Goal: Task Accomplishment & Management: Use online tool/utility

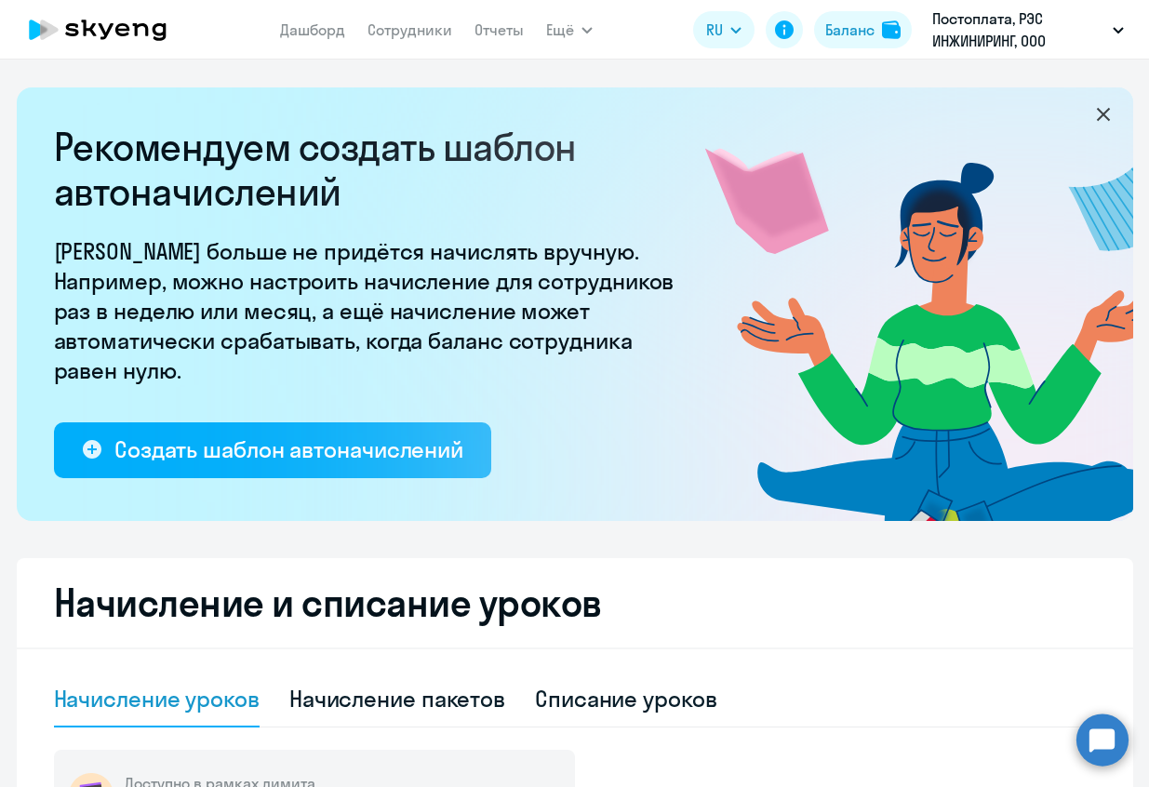
select select "10"
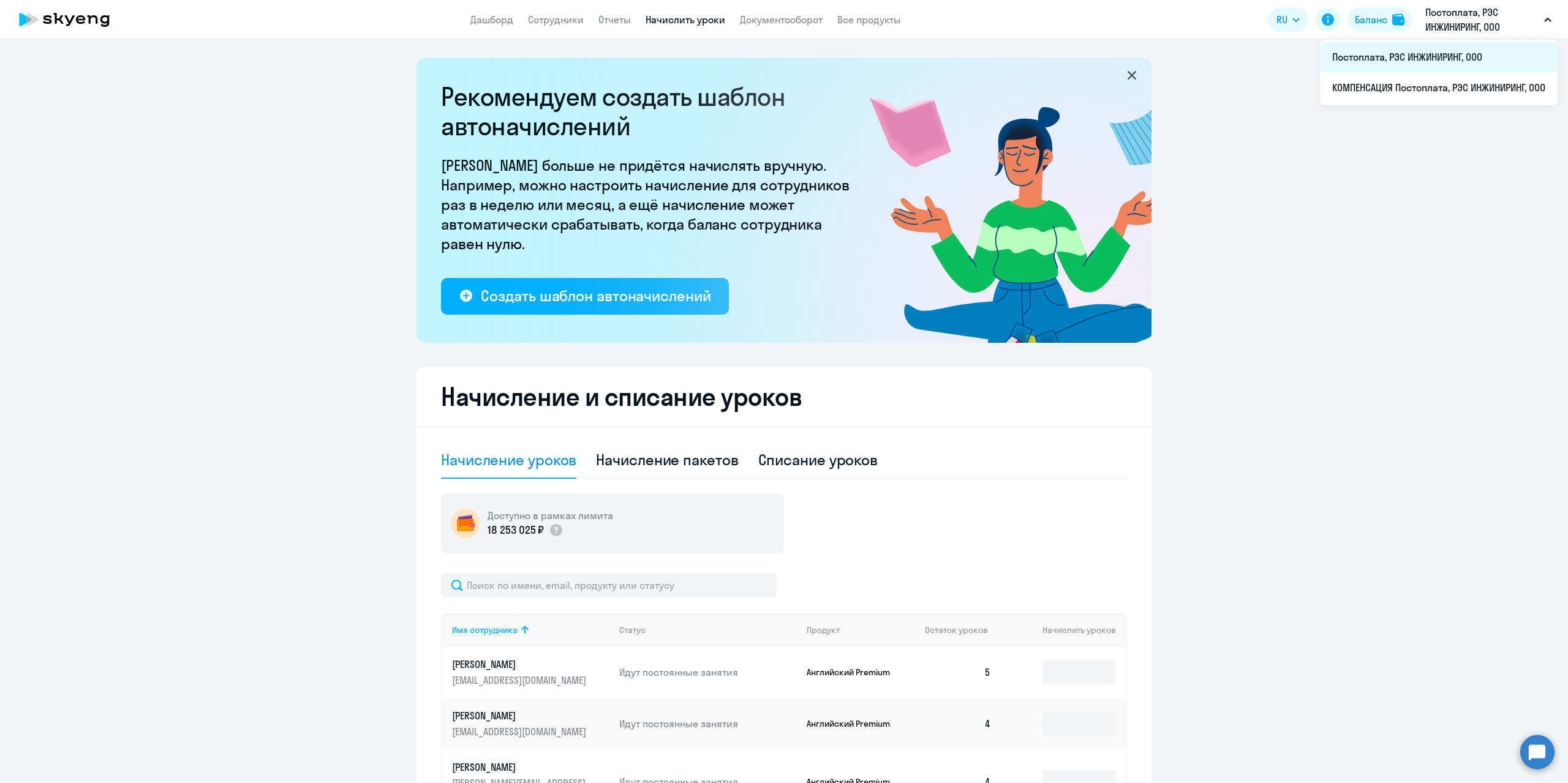
click at [755, 56] on li "Постоплата, РЭС ИНЖИНИРИНГ, ООО" at bounding box center [1438, 57] width 238 height 31
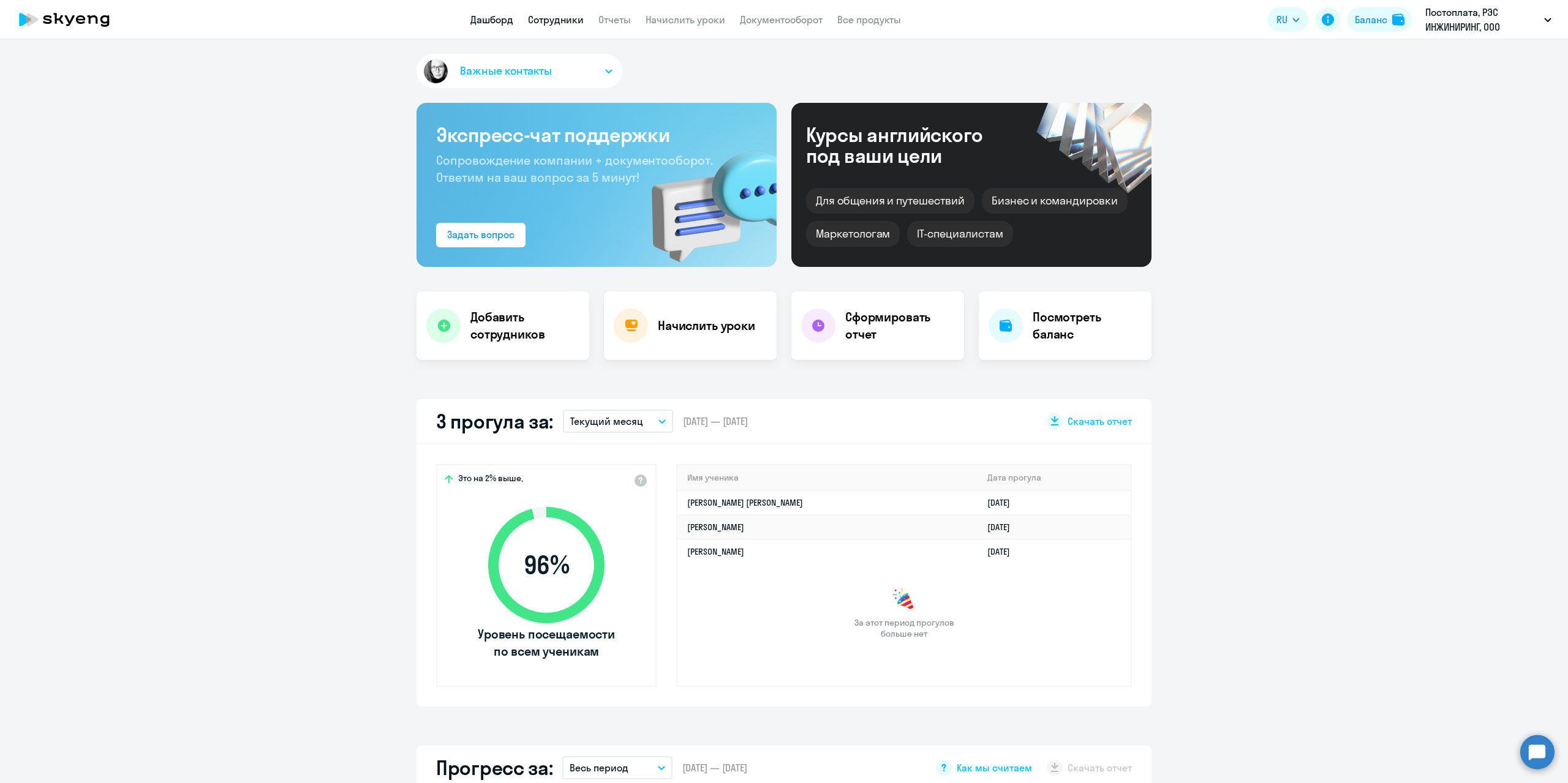
click at [561, 18] on link "Сотрудники" at bounding box center [555, 19] width 56 height 13
select select "30"
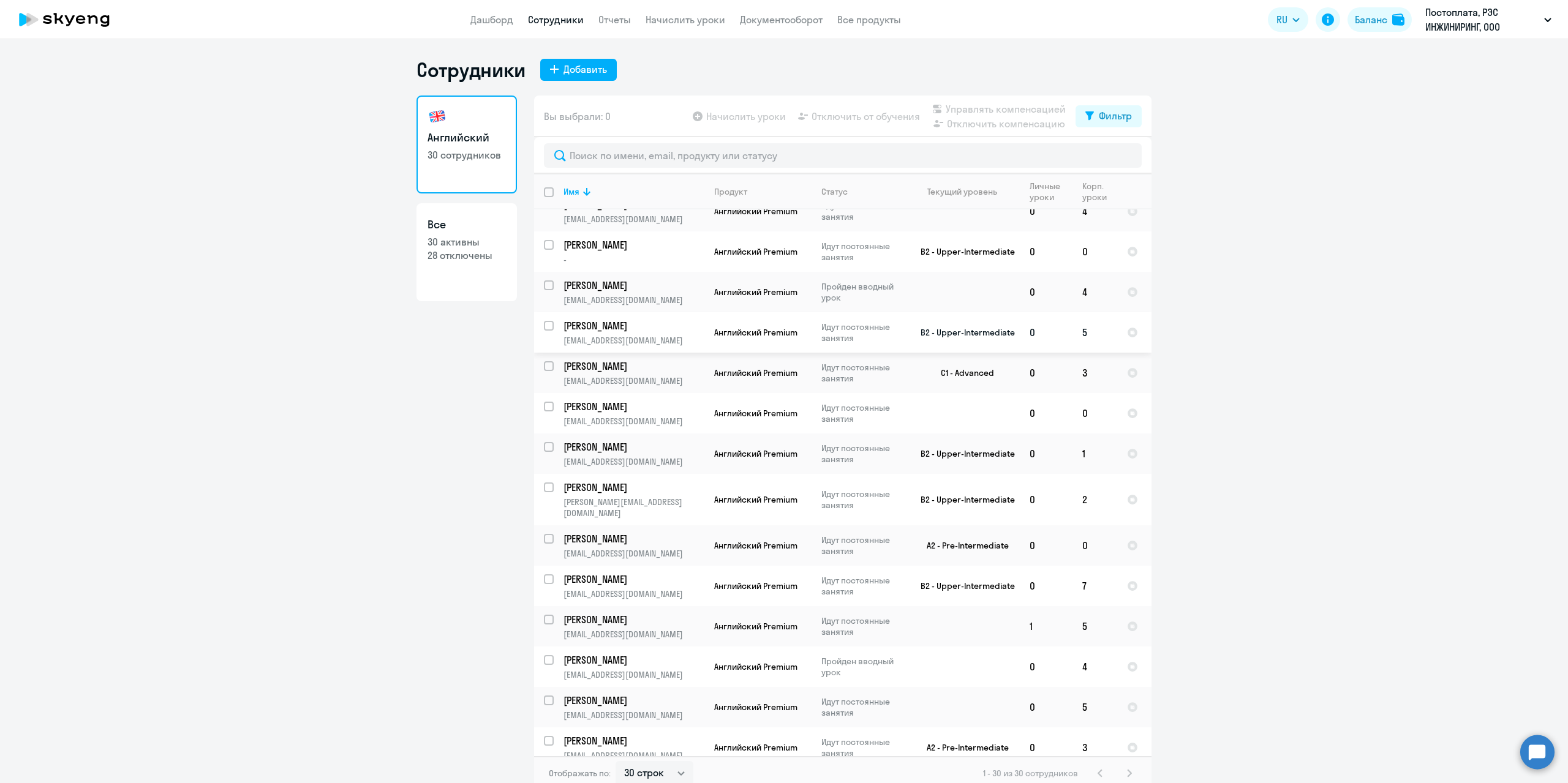
scroll to position [428, 0]
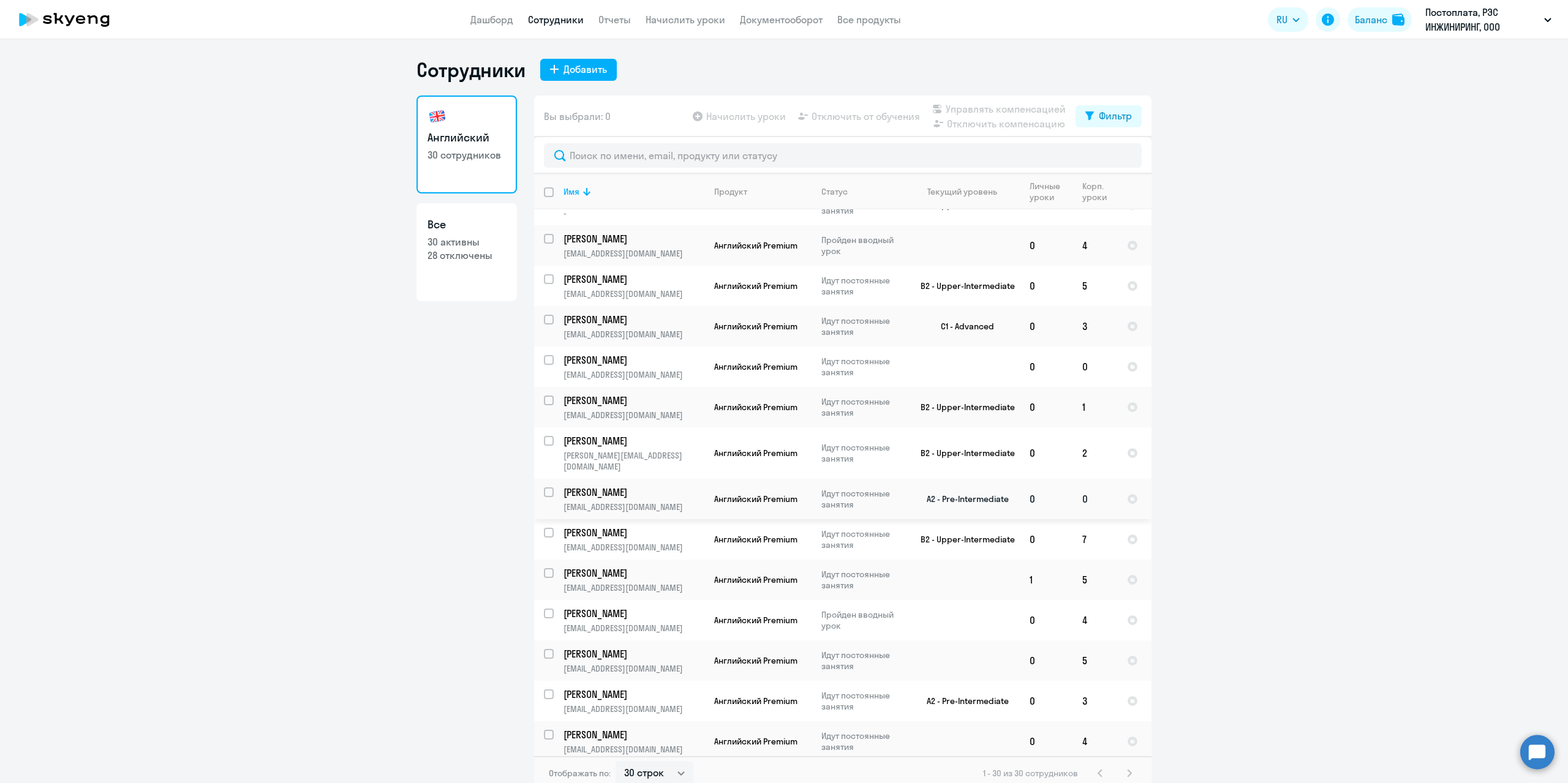
click at [544, 488] on input "select row 41358345" at bounding box center [555, 499] width 24 height 24
checkbox input "true"
click at [740, 115] on span "Начислить уроки" at bounding box center [746, 116] width 80 height 14
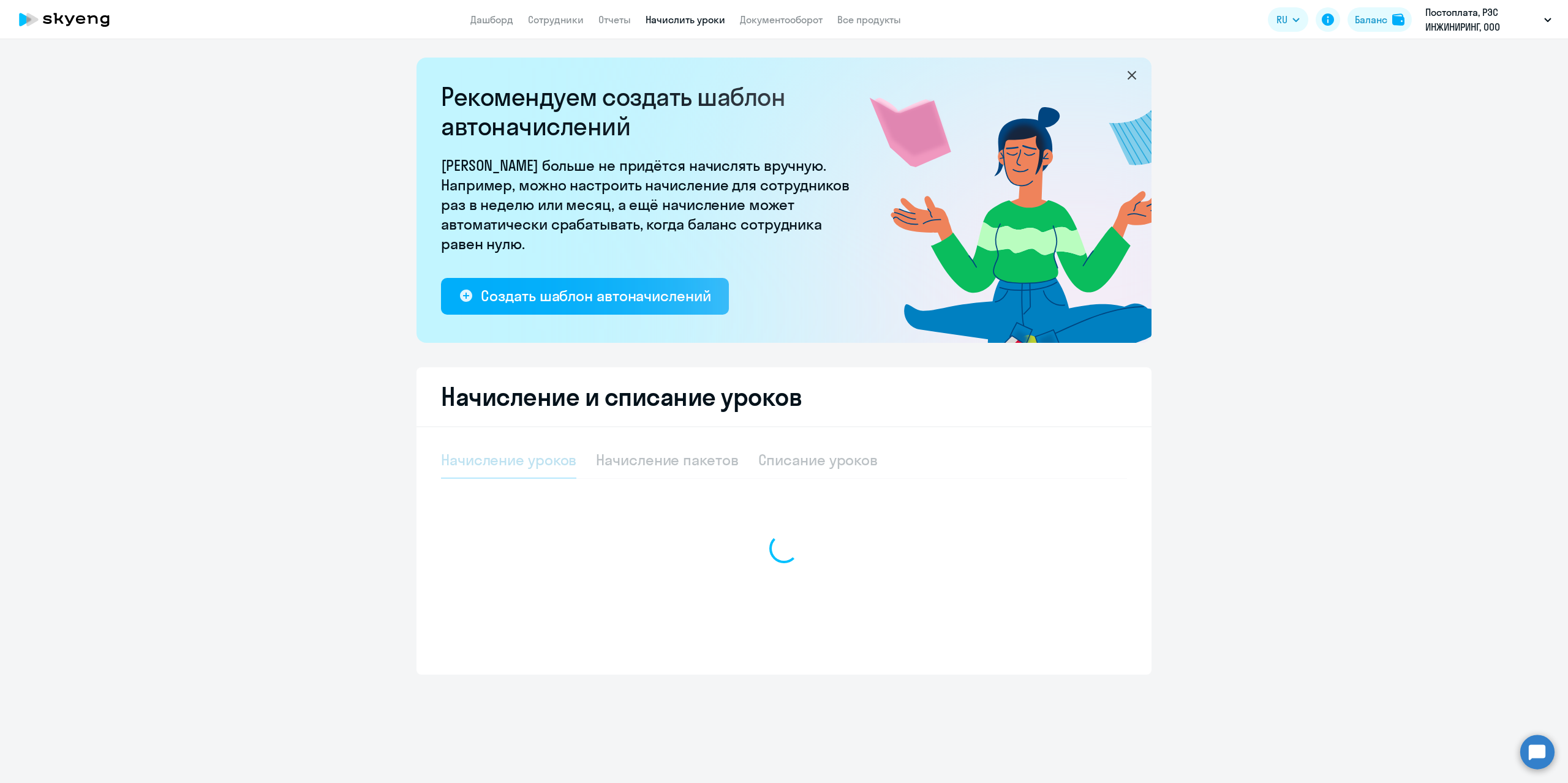
select select "10"
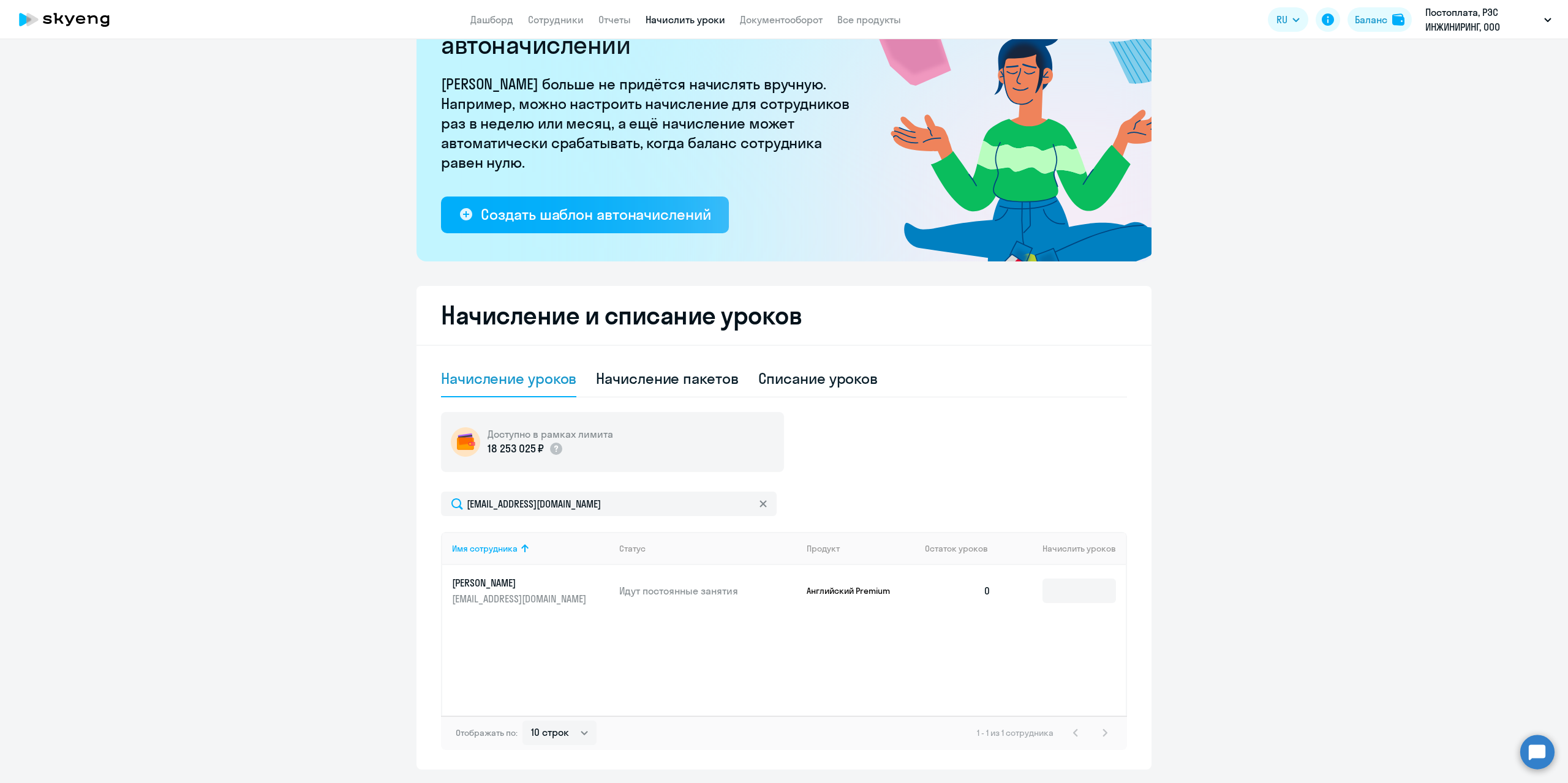
scroll to position [117, 0]
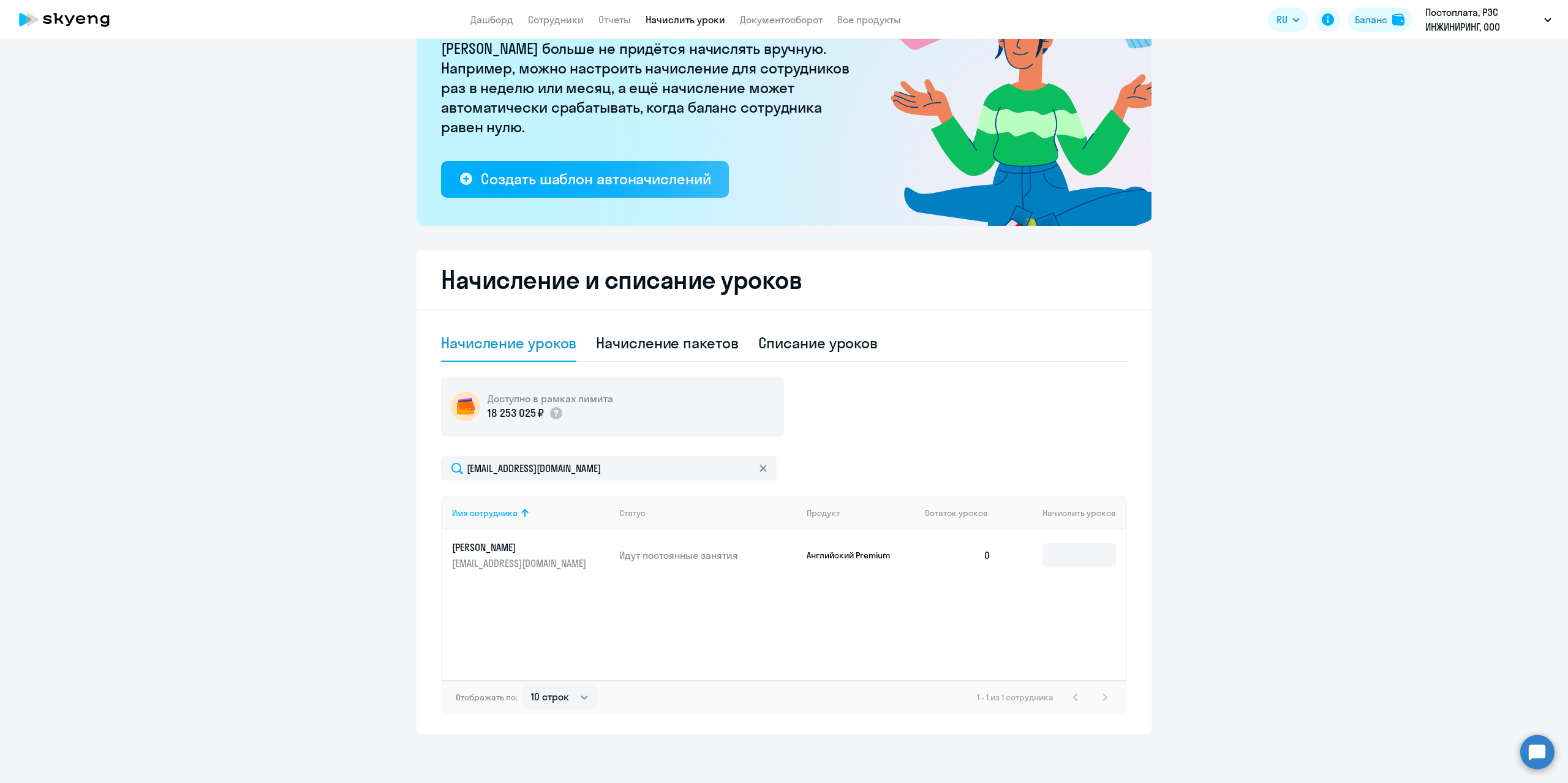
drag, startPoint x: 1141, startPoint y: 548, endPoint x: 1119, endPoint y: 546, distance: 22.1
click at [755, 517] on div "Начисление и списание уроков Начисление уроков Начисление пакетов Списание урок…" at bounding box center [784, 492] width 735 height 484
click at [755, 517] on input at bounding box center [1079, 555] width 74 height 24
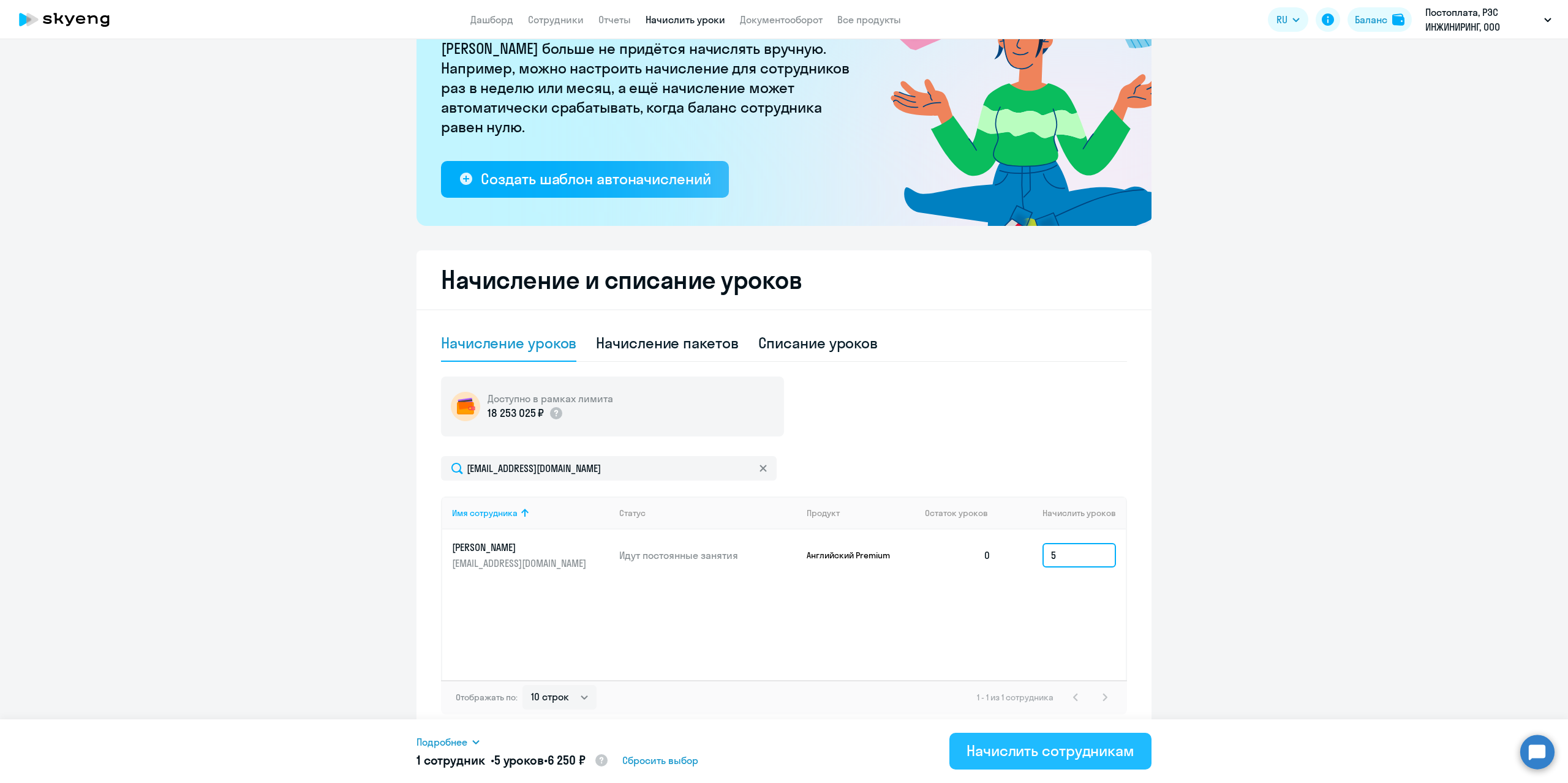
type input "5"
click at [755, 517] on div "Начислить сотрудникам" at bounding box center [1050, 751] width 168 height 20
